Goal: Task Accomplishment & Management: Manage account settings

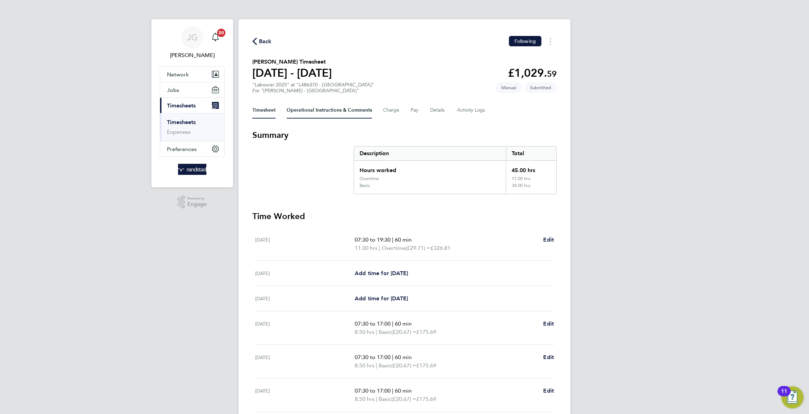
click at [353, 108] on Comments-tab "Operational Instructions & Comments" at bounding box center [329, 110] width 85 height 17
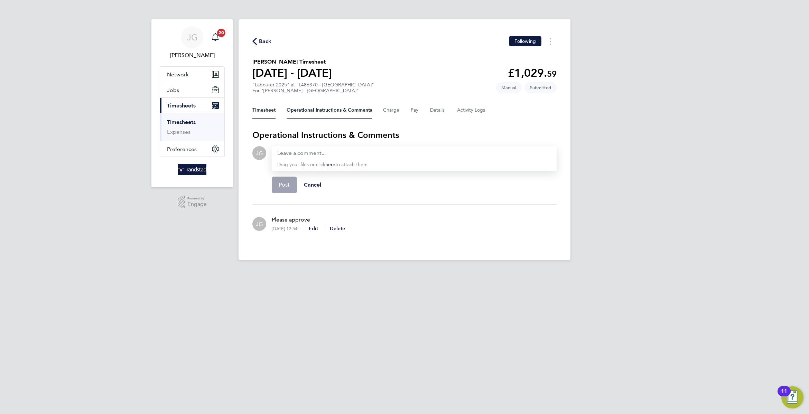
click at [265, 117] on button "Timesheet" at bounding box center [263, 110] width 23 height 17
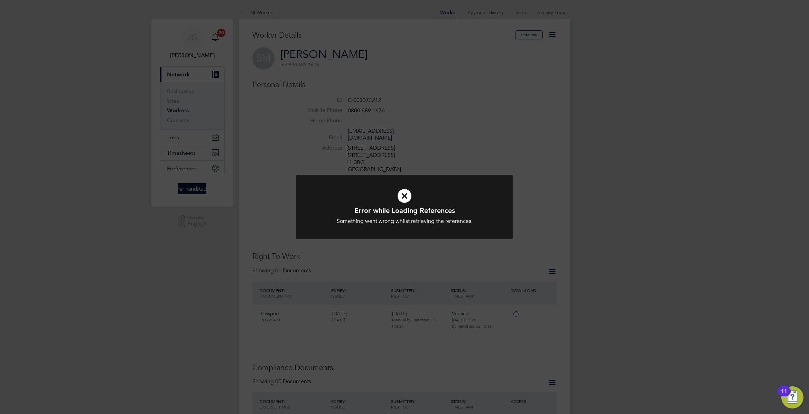
click at [413, 70] on div "Error while Loading References Something went wrong whilst retrieving the refer…" at bounding box center [404, 207] width 809 height 414
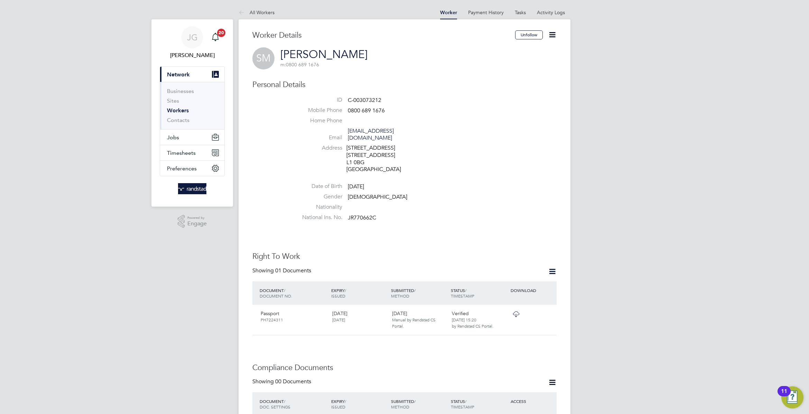
click at [177, 155] on span "Timesheets" at bounding box center [181, 153] width 29 height 7
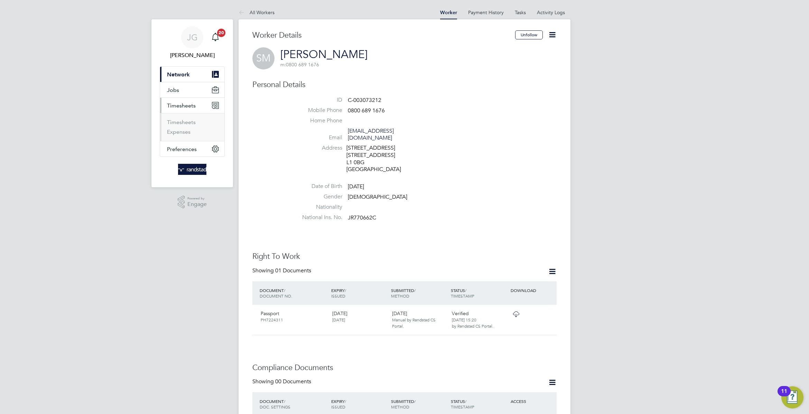
click at [188, 116] on ul "Timesheets Expenses" at bounding box center [192, 127] width 64 height 28
click at [195, 119] on link "Timesheets" at bounding box center [181, 122] width 29 height 7
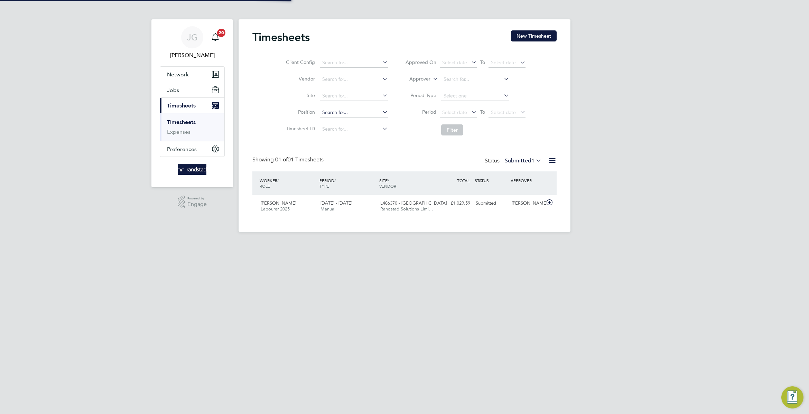
scroll to position [17, 60]
click at [503, 209] on div "Submitted" at bounding box center [491, 203] width 36 height 11
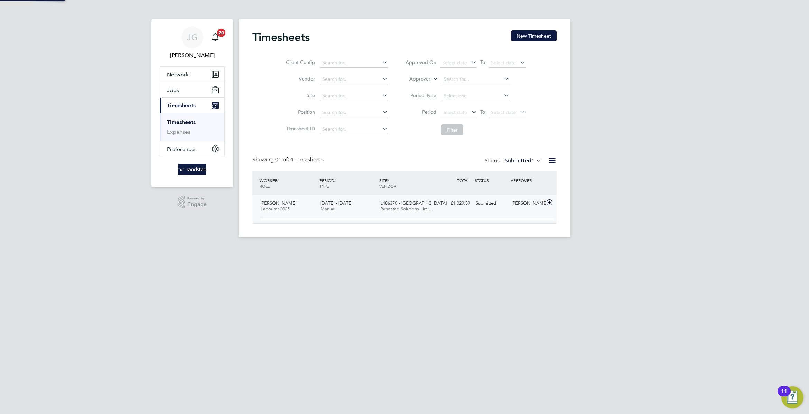
scroll to position [11, 67]
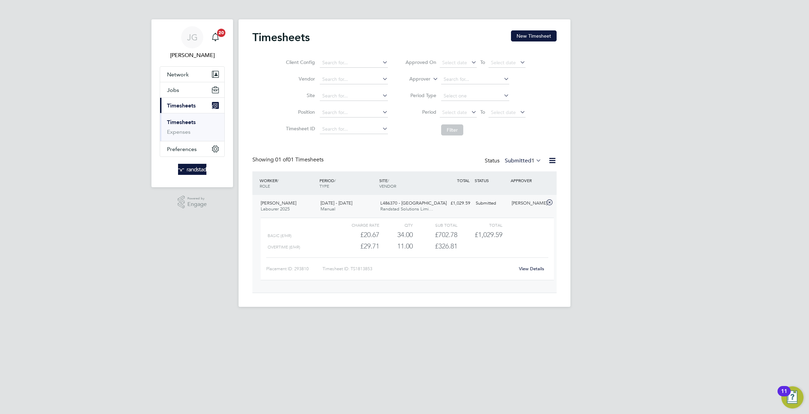
click at [542, 271] on link "View Details" at bounding box center [531, 269] width 25 height 6
